Goal: Information Seeking & Learning: Learn about a topic

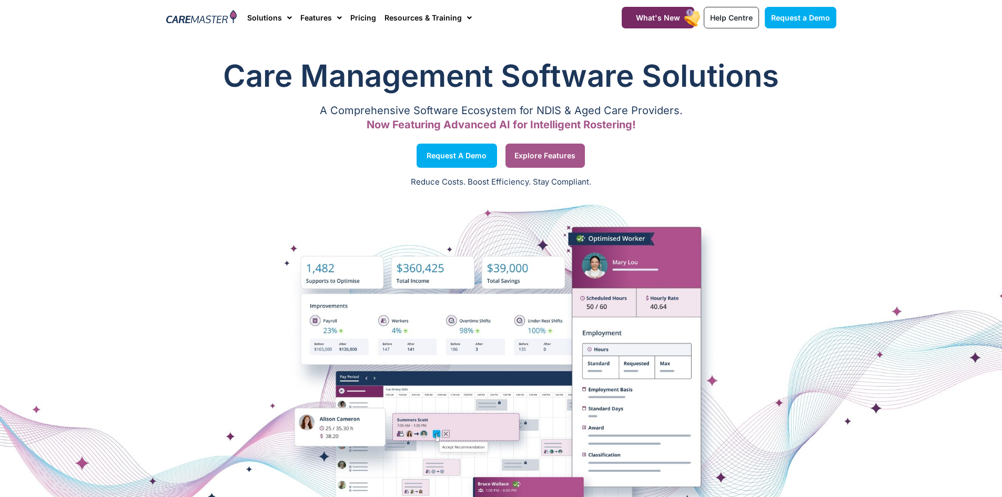
click at [539, 155] on span "Explore Features" at bounding box center [544, 155] width 61 height 5
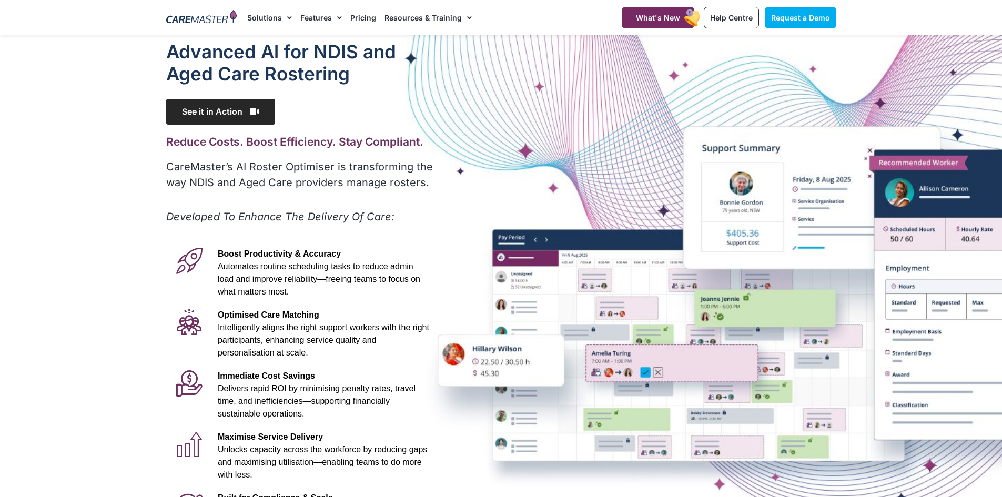
click at [219, 115] on span "See it in Action" at bounding box center [220, 112] width 109 height 26
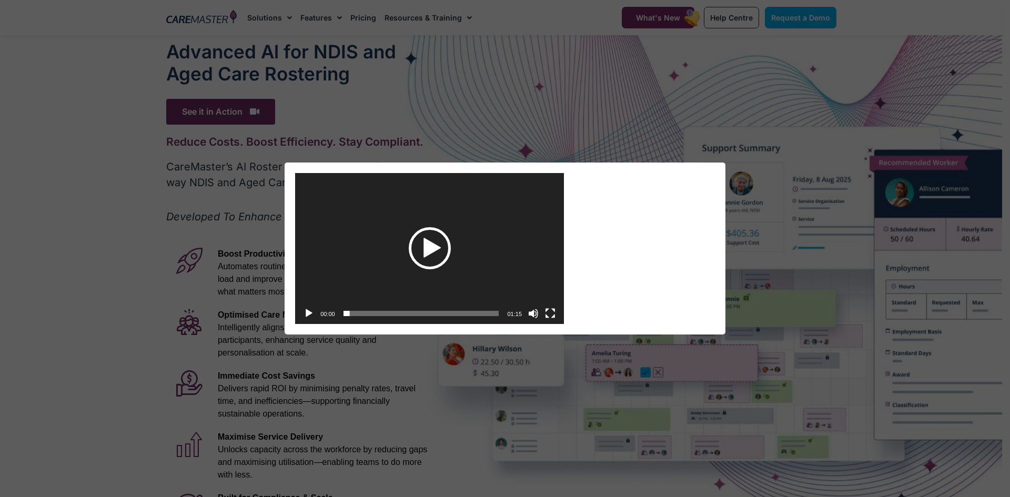
click at [427, 245] on div "Play" at bounding box center [430, 248] width 42 height 42
drag, startPoint x: 547, startPoint y: 312, endPoint x: 547, endPoint y: 359, distance: 46.3
click at [547, 313] on button "Fullscreen" at bounding box center [550, 313] width 11 height 11
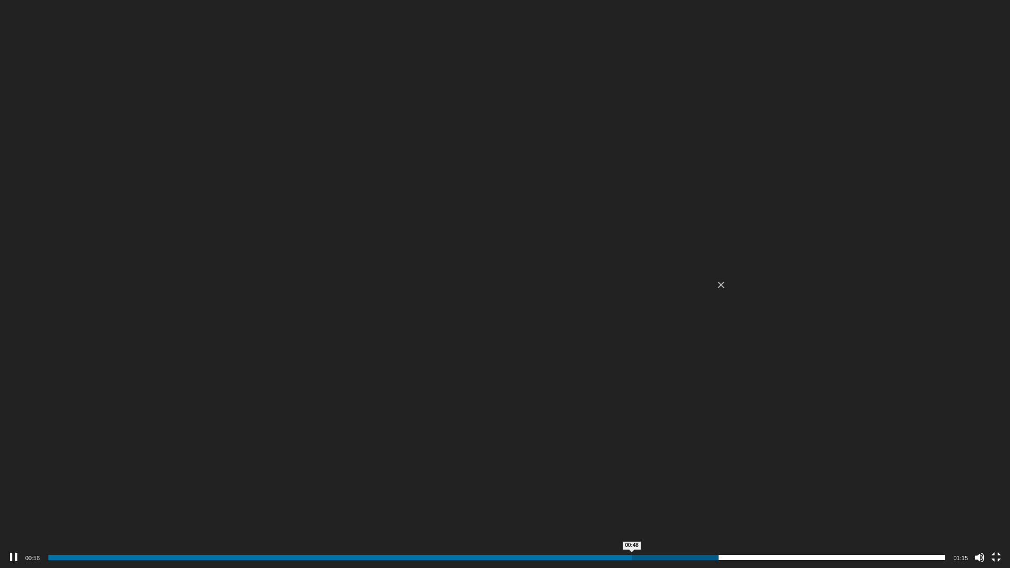
click at [632, 497] on span "00:48" at bounding box center [496, 557] width 897 height 5
click at [497, 497] on span "00:37" at bounding box center [496, 557] width 897 height 5
click at [591, 358] on video "[URL][DOMAIN_NAME]" at bounding box center [505, 284] width 1010 height 568
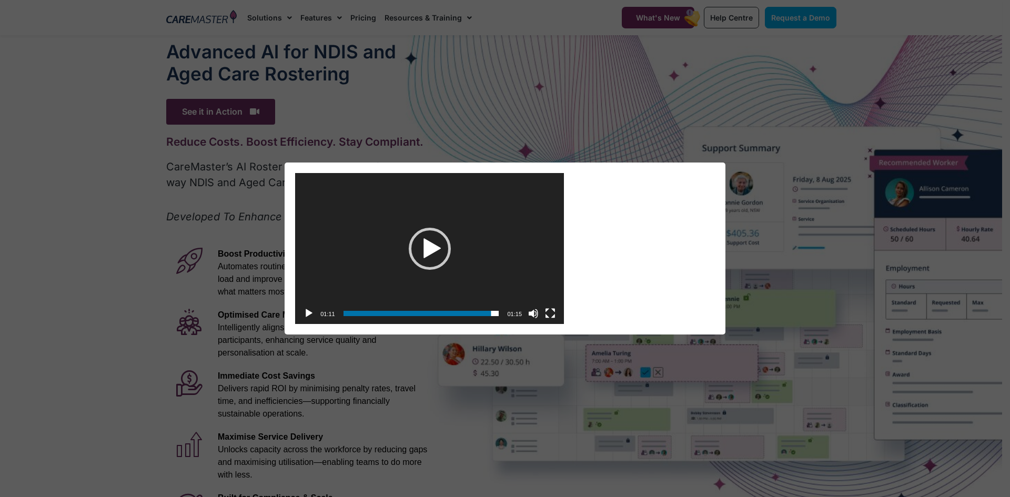
click at [294, 110] on div "Video Player [URL][DOMAIN_NAME] 01:11 00:37 01:15 Use Up/Down Arrow keys to inc…" at bounding box center [505, 248] width 1010 height 497
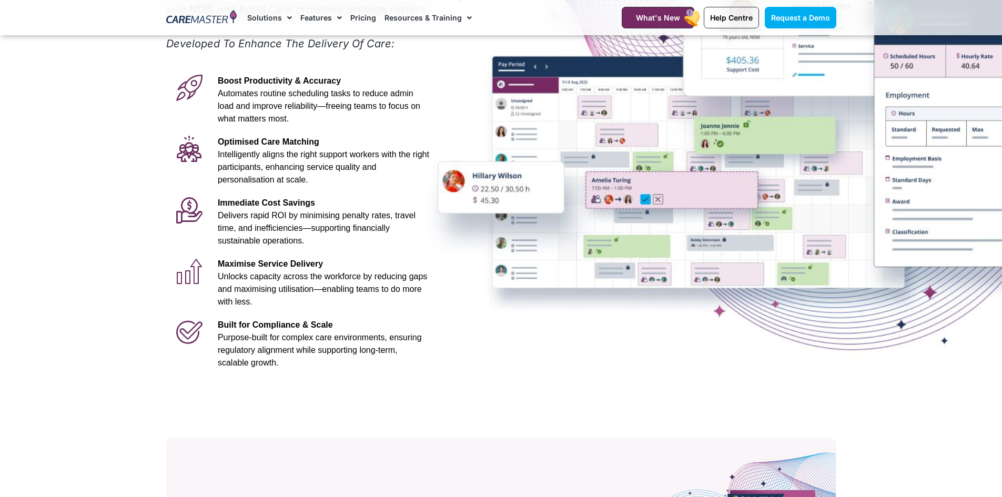
scroll to position [78, 0]
